Goal: Find specific page/section: Find specific page/section

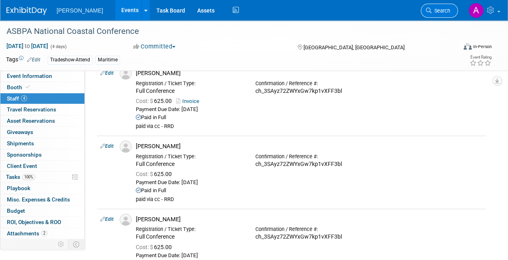
click at [439, 9] on span "Search" at bounding box center [441, 11] width 19 height 6
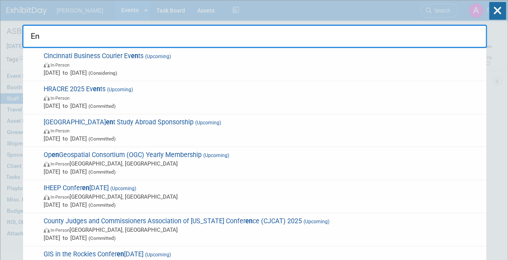
type input "E"
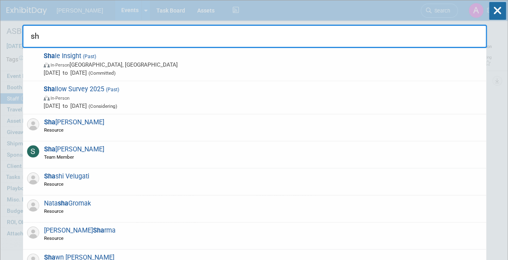
type input "s"
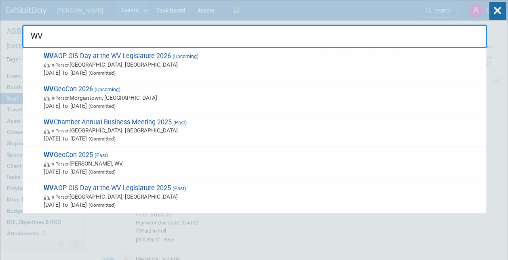
type input "W"
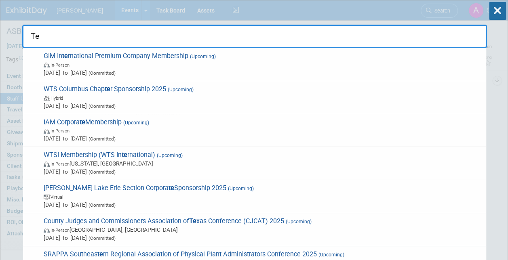
type input "T"
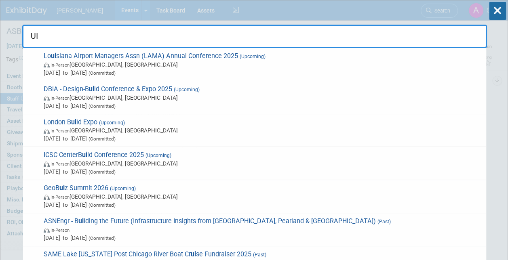
type input "U"
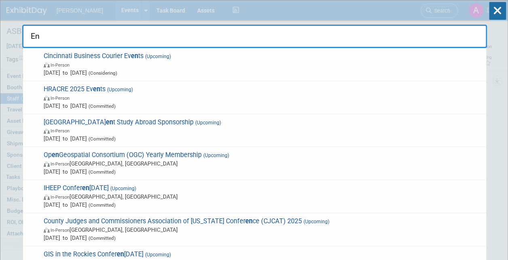
type input "E"
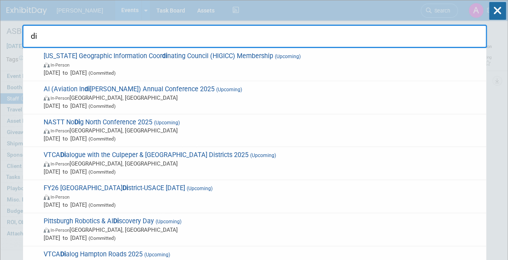
type input "d"
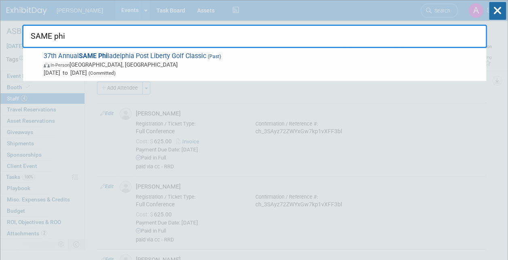
type input "SAME phi"
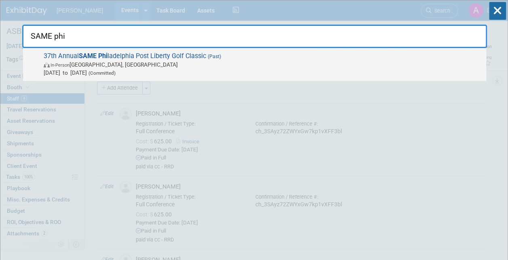
click at [109, 55] on span "37th Annual SAME Phi ladelphia Post Liberty Golf Classic (Past) In-Person [GEOG…" at bounding box center [261, 64] width 441 height 25
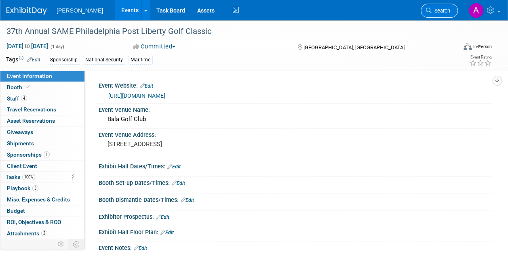
click at [438, 11] on span "Search" at bounding box center [441, 11] width 19 height 6
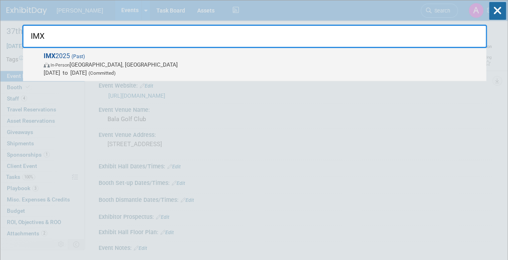
type input "IMX"
click at [59, 53] on span "IMX 2025 (Past) In-Person Nashville, TN May 28, 2025 to May 30, 2025 (Committed)" at bounding box center [261, 64] width 441 height 25
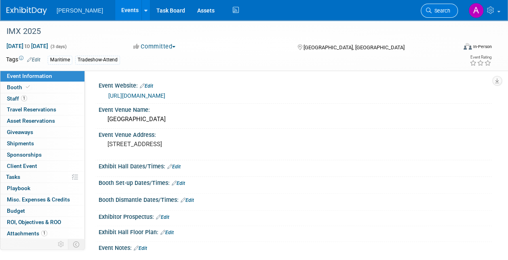
click at [444, 10] on span "Search" at bounding box center [441, 11] width 19 height 6
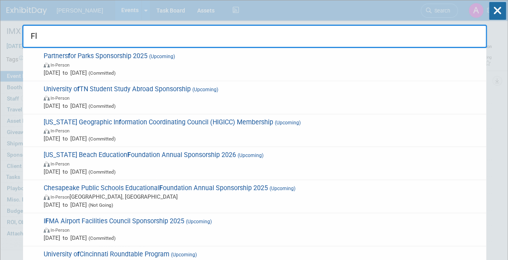
type input "F"
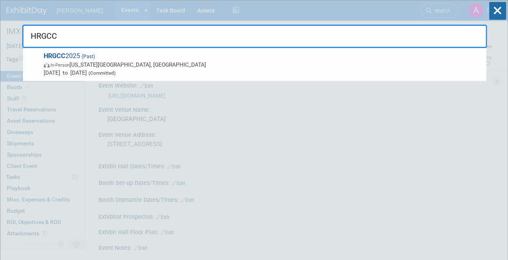
click at [57, 35] on input "HRGCC" at bounding box center [254, 36] width 465 height 23
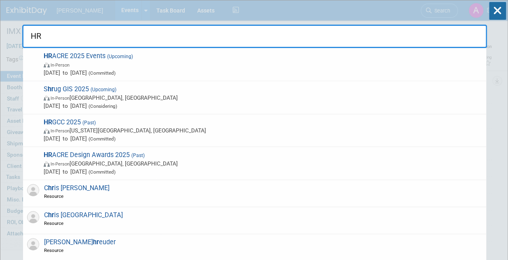
type input "H"
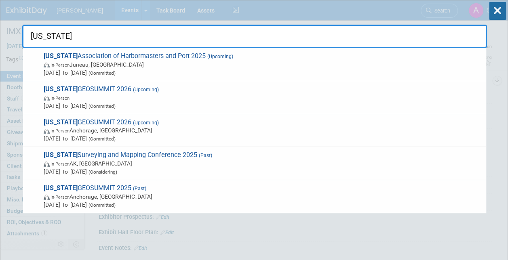
click at [57, 36] on input "Alaska" at bounding box center [254, 36] width 465 height 23
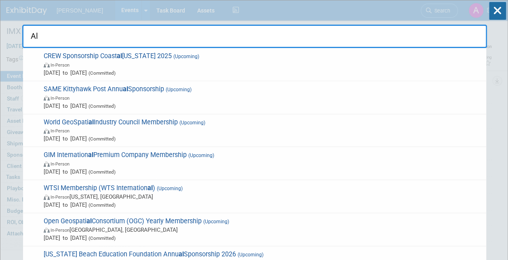
type input "A"
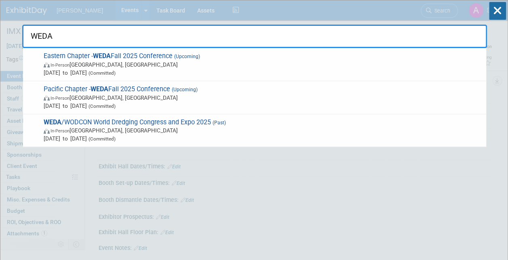
click at [58, 33] on input "WEDA" at bounding box center [254, 36] width 465 height 23
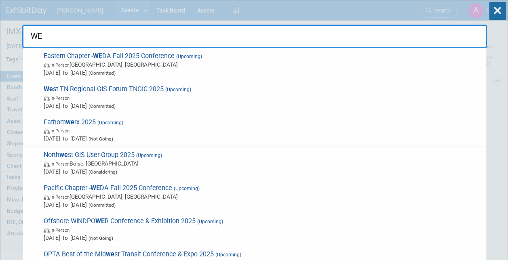
type input "W"
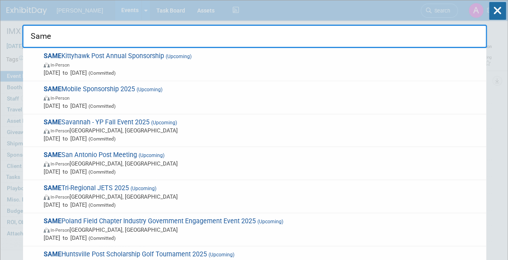
click at [54, 38] on input "Same" at bounding box center [254, 36] width 465 height 23
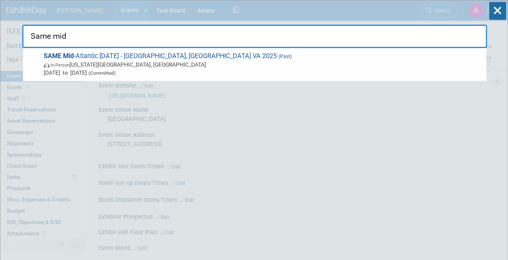
click at [72, 40] on input "Same mid" at bounding box center [254, 36] width 465 height 23
type input "S"
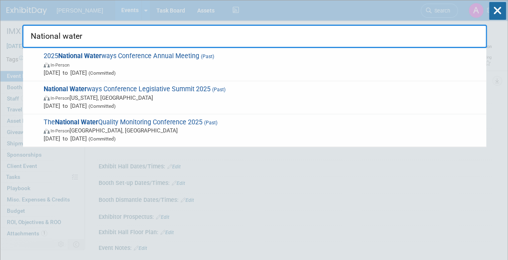
click at [82, 34] on input "National water" at bounding box center [254, 36] width 465 height 23
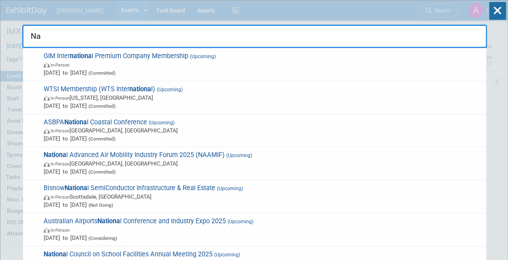
type input "N"
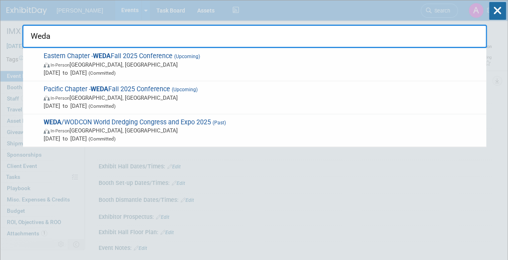
click at [61, 34] on input "Weda" at bounding box center [254, 36] width 465 height 23
type input "W"
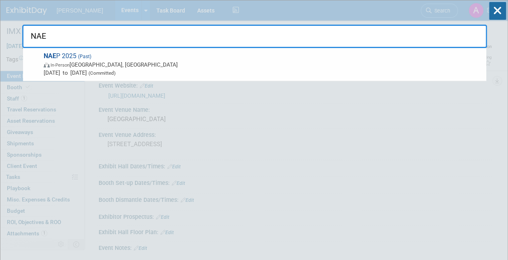
click at [54, 33] on input "NAE" at bounding box center [254, 36] width 465 height 23
type input "N"
click at [73, 34] on input "navy and" at bounding box center [254, 36] width 465 height 23
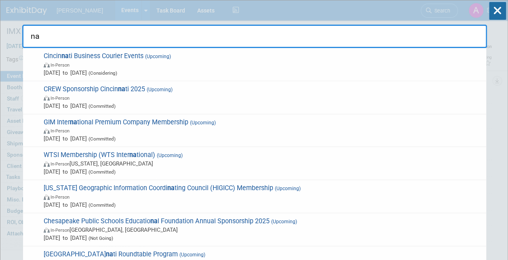
type input "n"
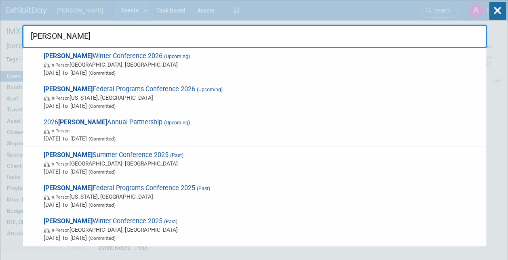
click at [60, 36] on input "[PERSON_NAME]" at bounding box center [254, 36] width 465 height 23
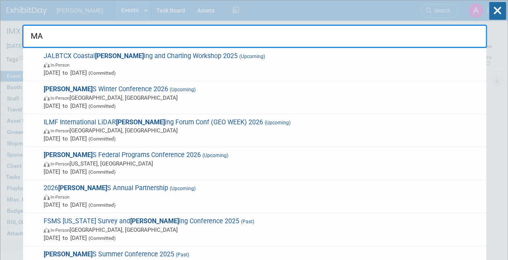
type input "M"
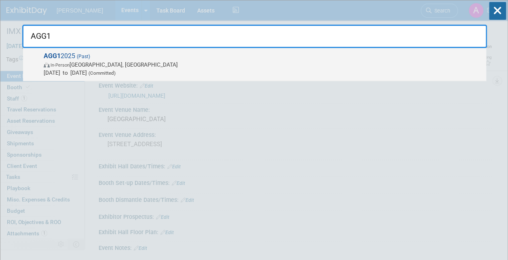
type input "AGG1"
click at [62, 53] on span "AGG1 2025 (Past) In-Person St. Louis, MO Mar 25, 2025 to Mar 27, 2025 (Committe…" at bounding box center [261, 64] width 441 height 25
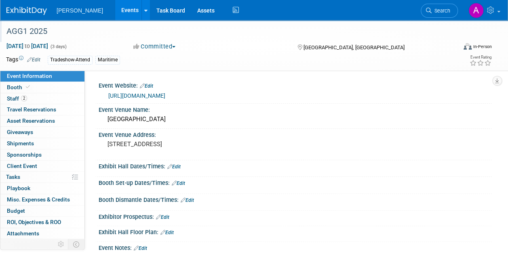
click at [98, 32] on div "AGG1 2025" at bounding box center [227, 31] width 447 height 15
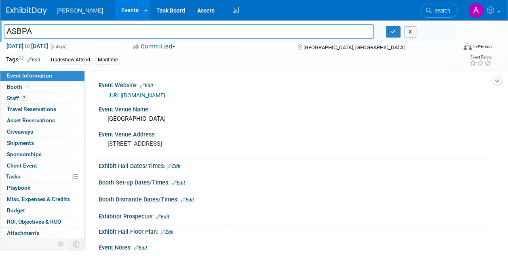
type input "ASBPA"
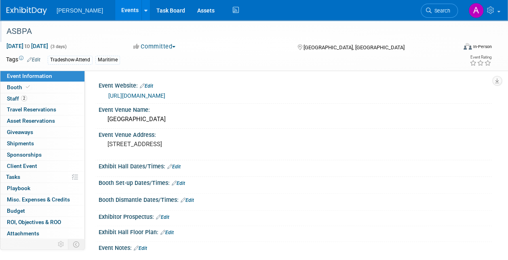
click at [39, 32] on div "ASBPA" at bounding box center [227, 31] width 447 height 15
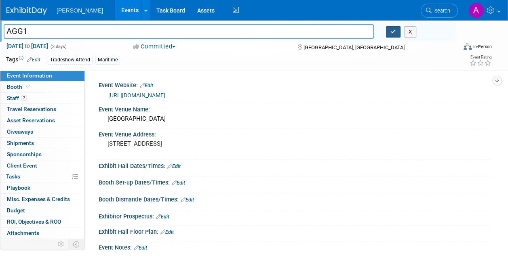
type input "AGG1"
click at [395, 29] on icon "button" at bounding box center [393, 31] width 6 height 5
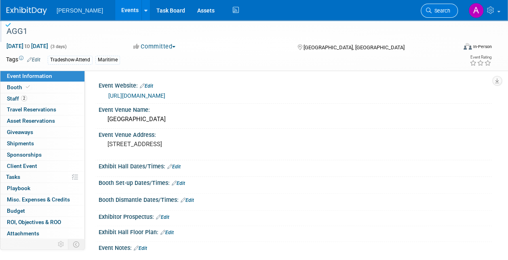
click at [437, 12] on span "Search" at bounding box center [441, 11] width 19 height 6
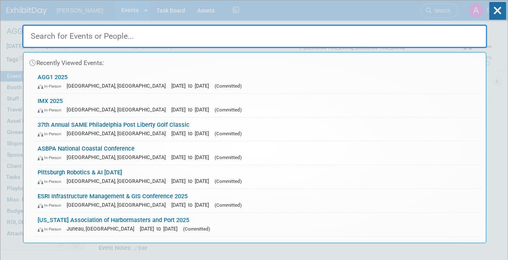
click at [42, 32] on input "text" at bounding box center [254, 36] width 465 height 23
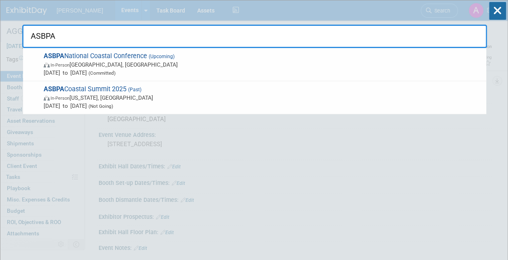
click at [59, 38] on input "ASBPA" at bounding box center [254, 36] width 465 height 23
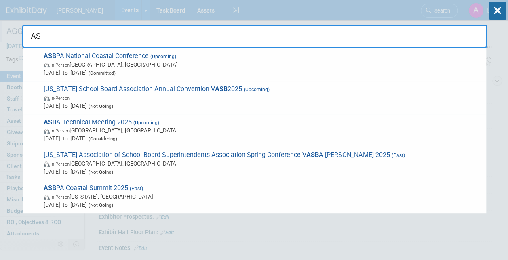
type input "A"
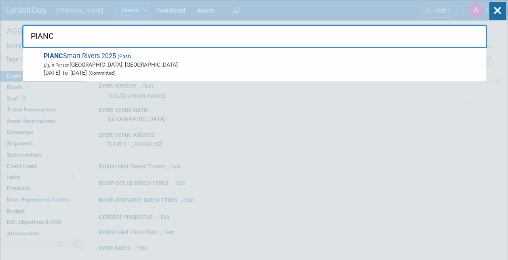
click at [61, 34] on input "PIANC" at bounding box center [254, 36] width 465 height 23
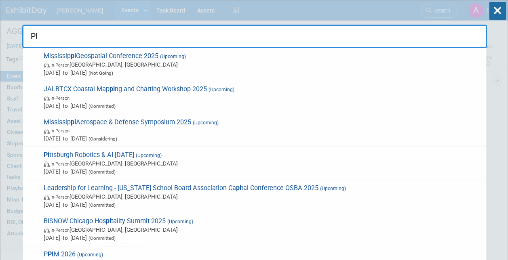
type input "P"
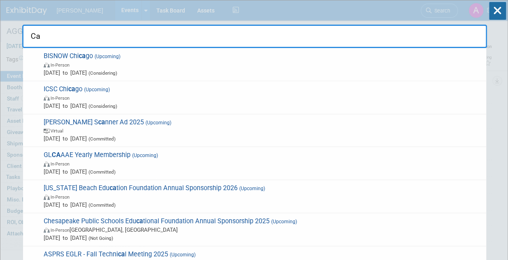
type input "C"
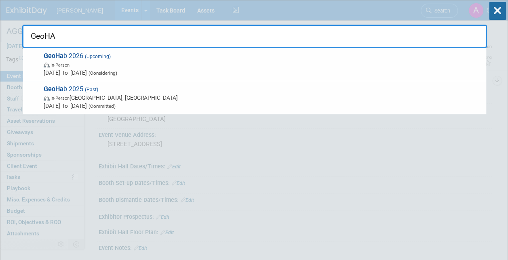
click at [58, 37] on input "GeoHA" at bounding box center [254, 36] width 465 height 23
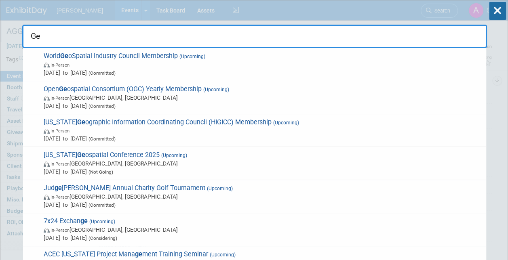
type input "G"
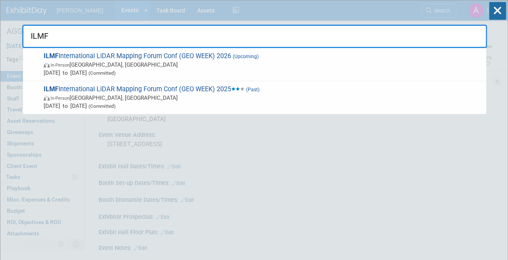
click at [53, 36] on input "ILMF" at bounding box center [254, 36] width 465 height 23
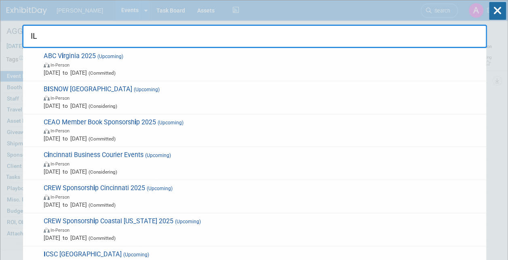
type input "I"
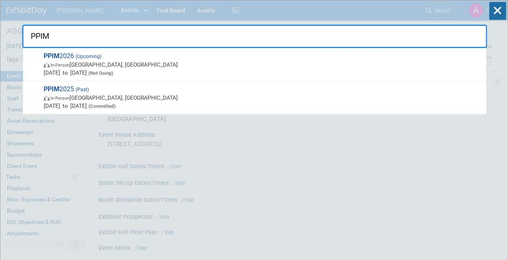
click at [50, 34] on input "PPIM" at bounding box center [254, 36] width 465 height 23
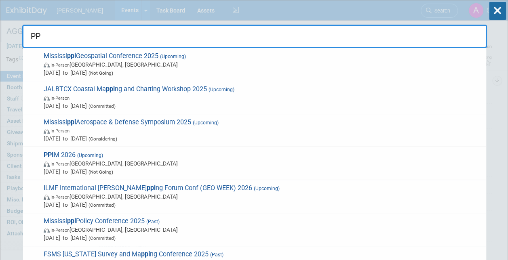
type input "P"
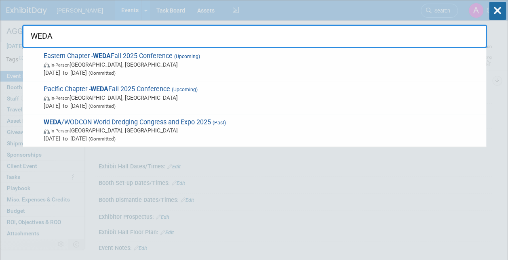
click at [52, 33] on input "WEDA" at bounding box center [254, 36] width 465 height 23
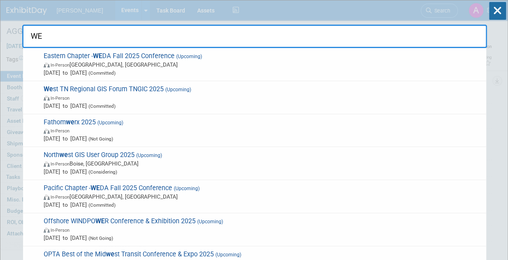
type input "W"
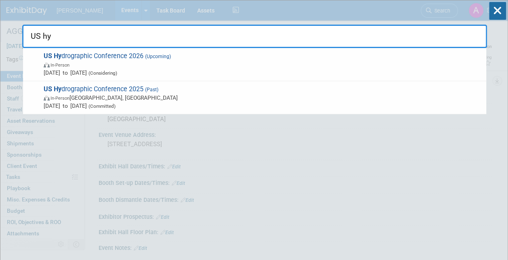
type input "US hy"
